Goal: Transaction & Acquisition: Purchase product/service

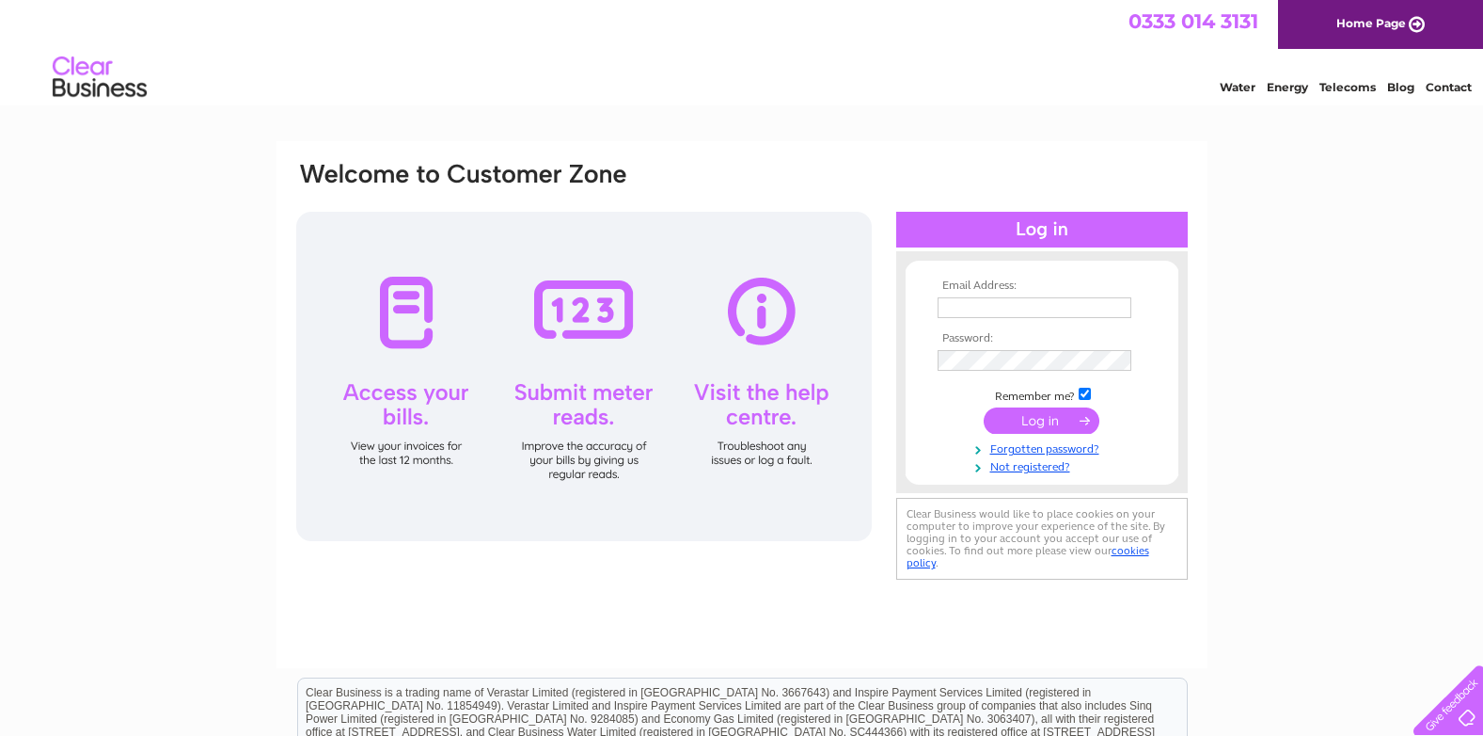
type input "stanley.store03@gmail.com"
click at [1027, 414] on input "submit" at bounding box center [1042, 420] width 116 height 26
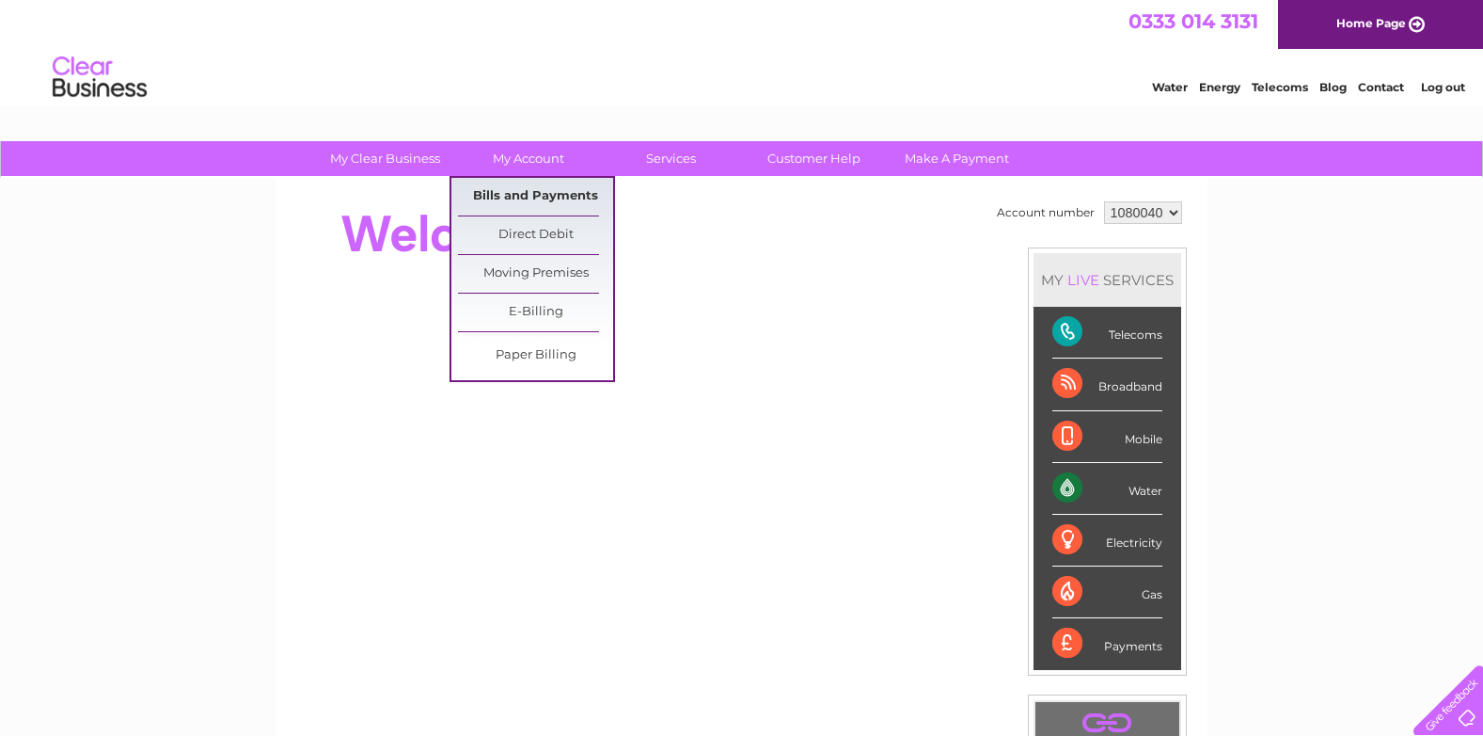
click at [540, 191] on link "Bills and Payments" at bounding box center [535, 197] width 155 height 38
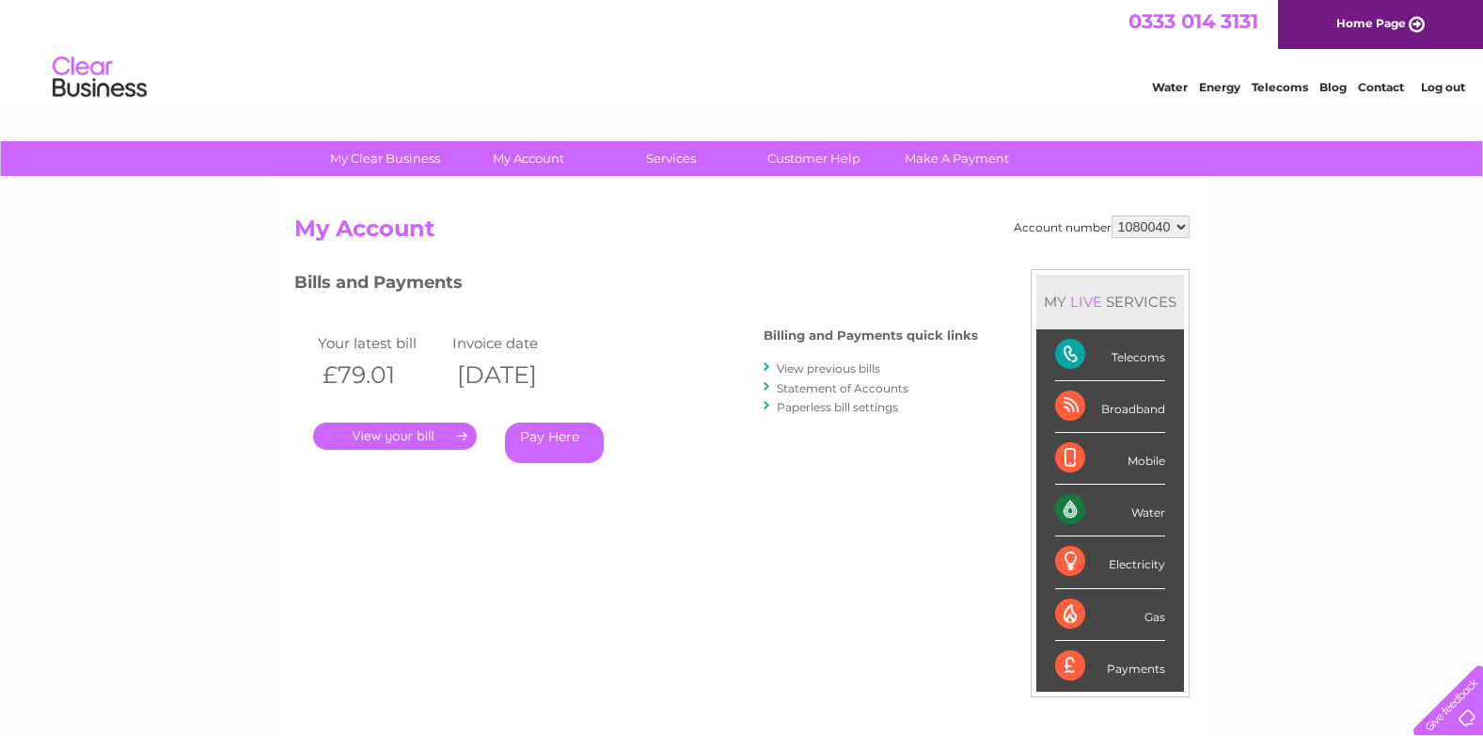
click at [375, 429] on link "." at bounding box center [395, 435] width 164 height 27
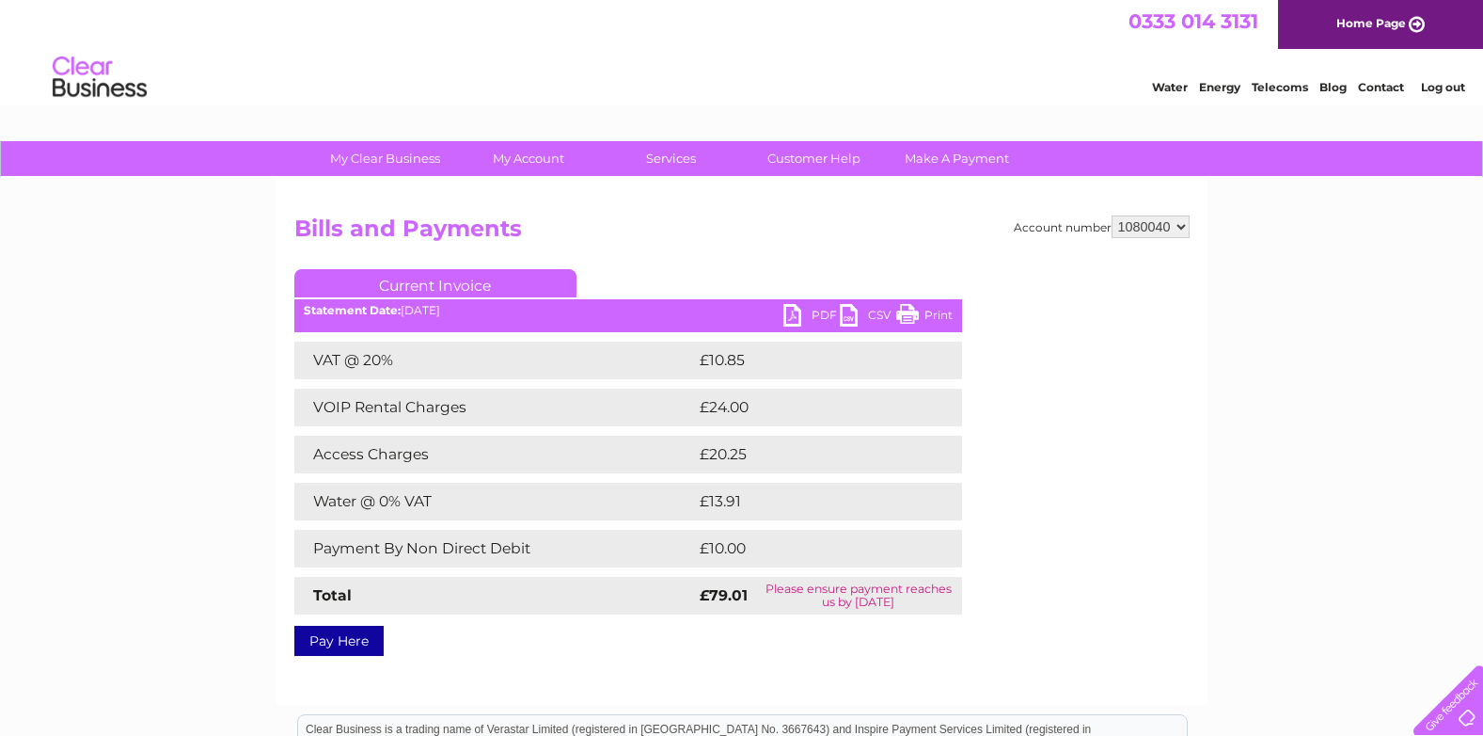
click at [1455, 84] on link "Log out" at bounding box center [1443, 87] width 44 height 14
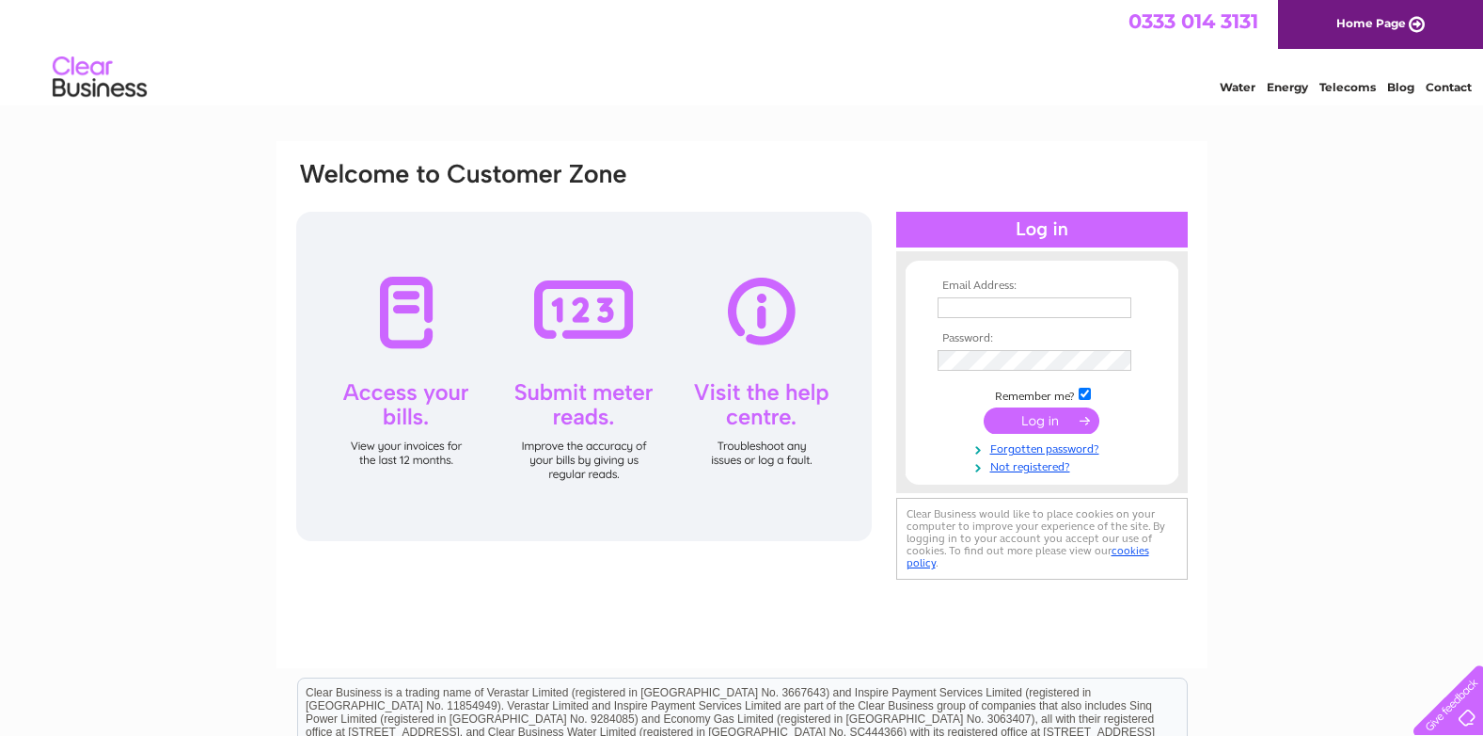
type input "[PERSON_NAME][EMAIL_ADDRESS][DOMAIN_NAME]"
click at [1032, 421] on input "submit" at bounding box center [1042, 420] width 116 height 26
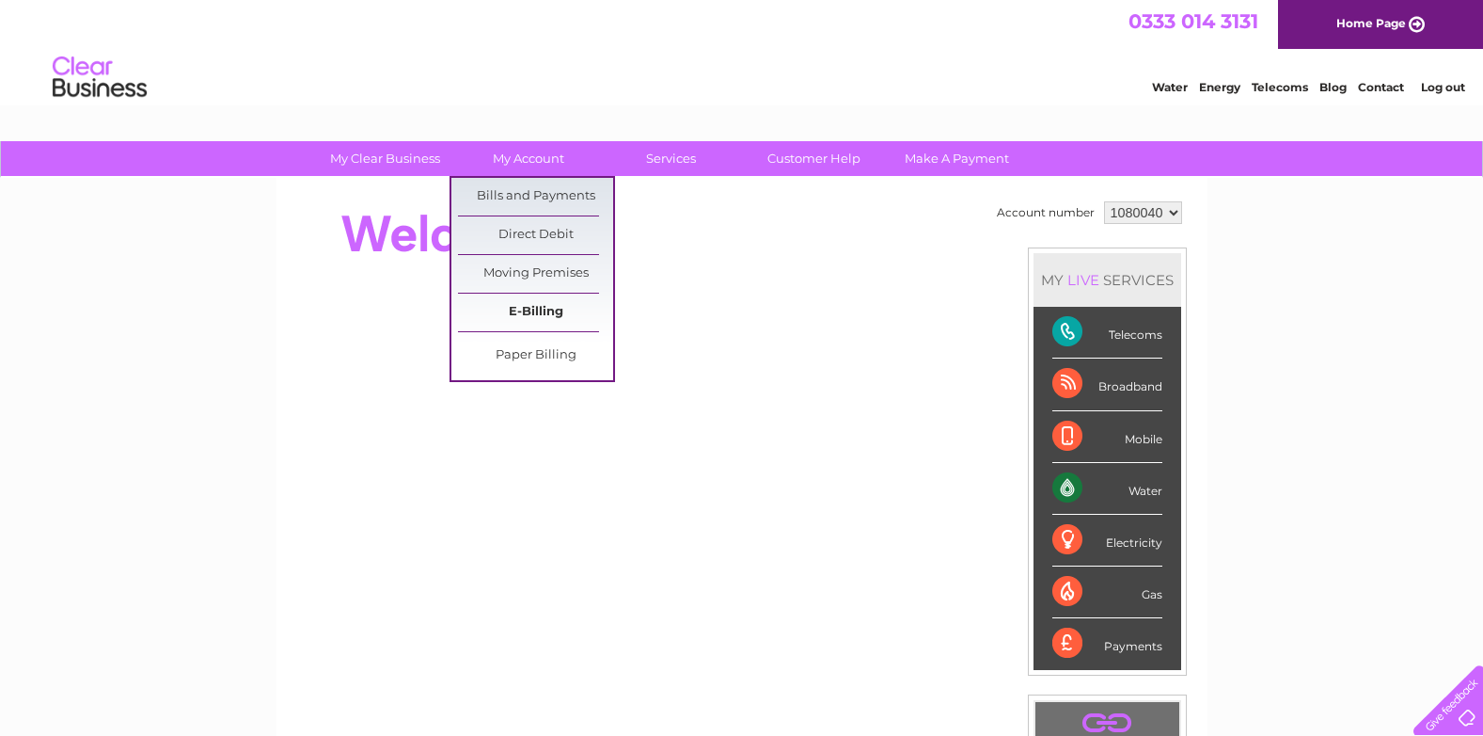
click at [552, 307] on link "E-Billing" at bounding box center [535, 312] width 155 height 38
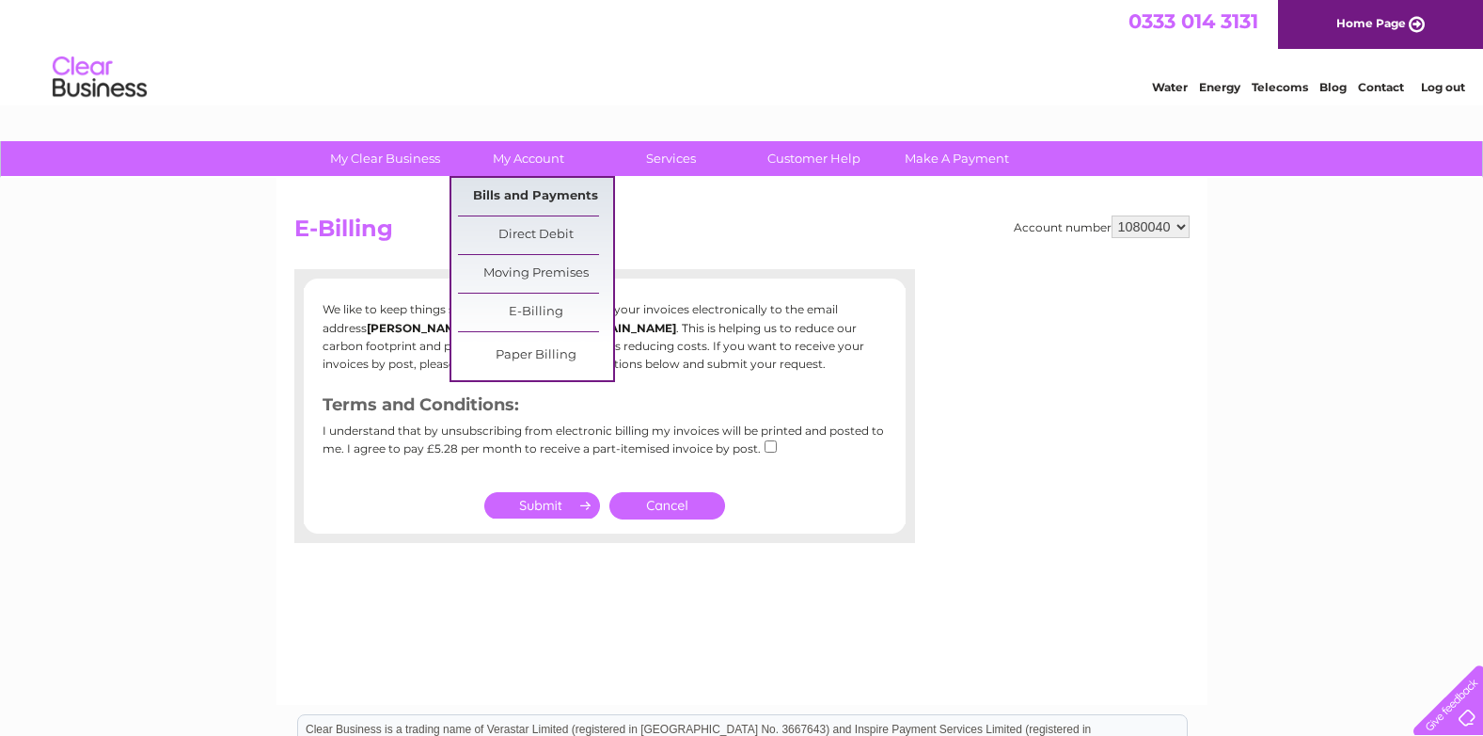
click at [565, 189] on link "Bills and Payments" at bounding box center [535, 197] width 155 height 38
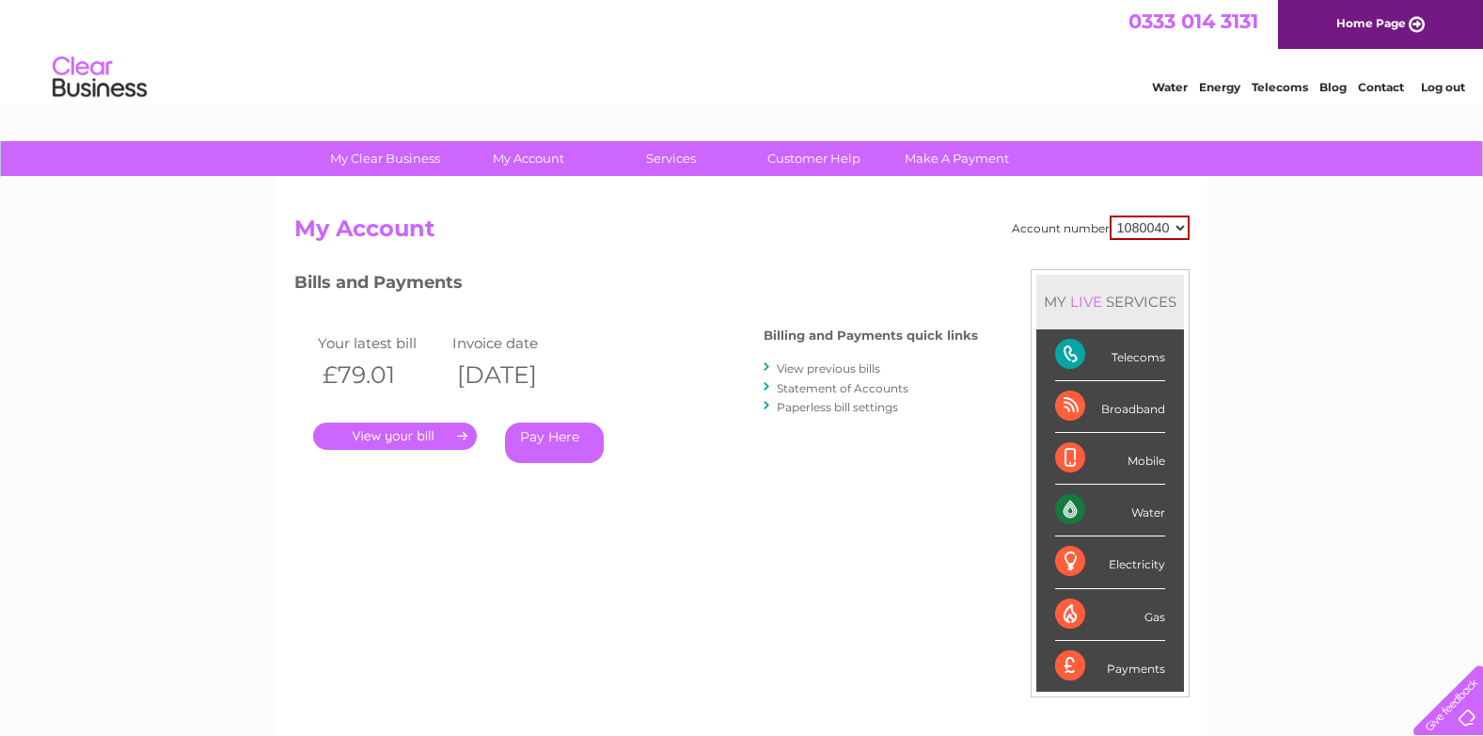
click at [563, 432] on link "Pay Here" at bounding box center [554, 442] width 99 height 40
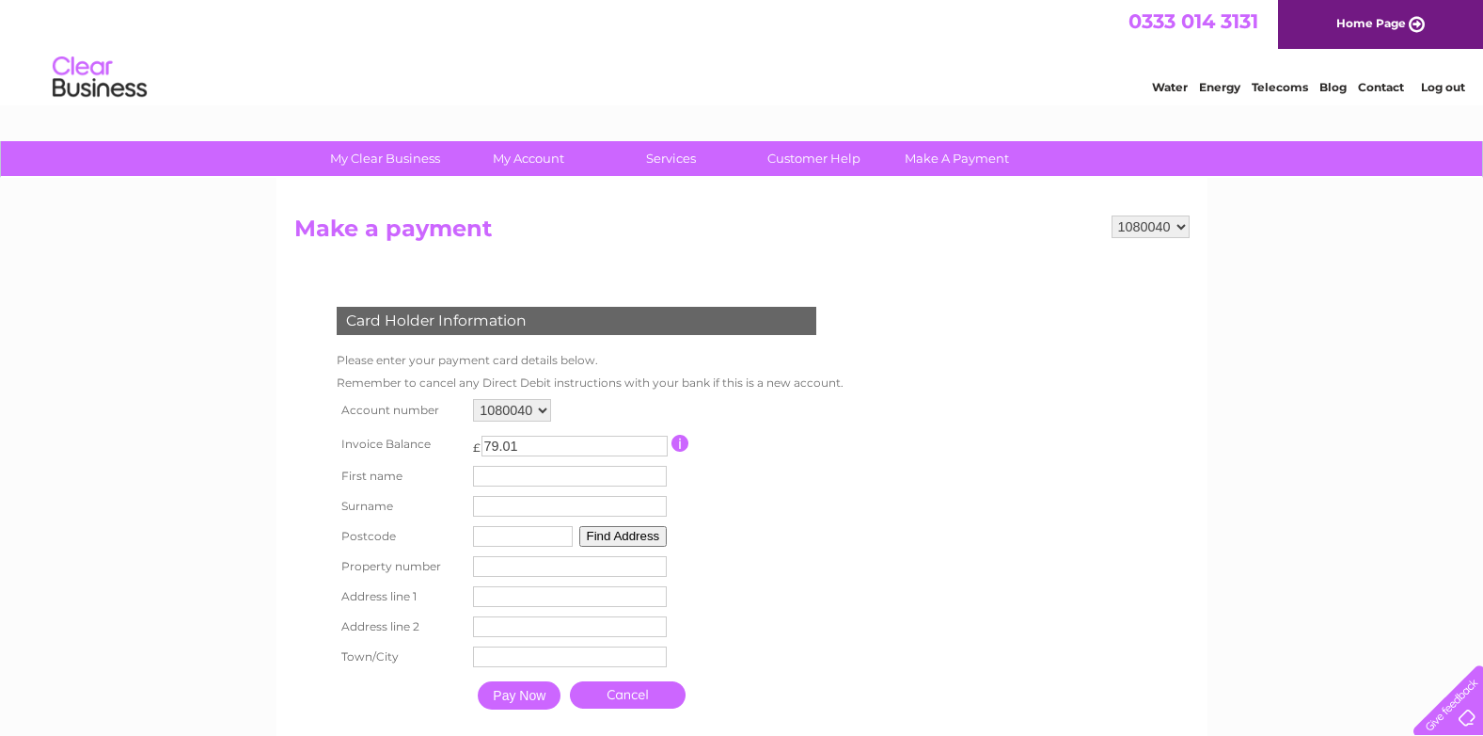
click at [1459, 83] on link "Log out" at bounding box center [1443, 87] width 44 height 14
